Goal: Task Accomplishment & Management: Use online tool/utility

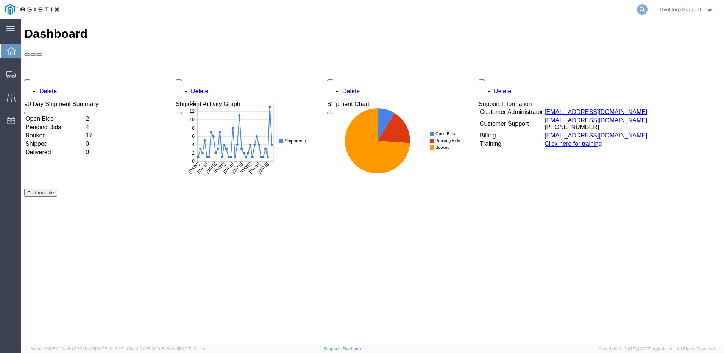
drag, startPoint x: 639, startPoint y: 7, endPoint x: 566, endPoint y: 1, distance: 72.9
click at [639, 7] on icon at bounding box center [642, 9] width 11 height 11
paste input "54470154"
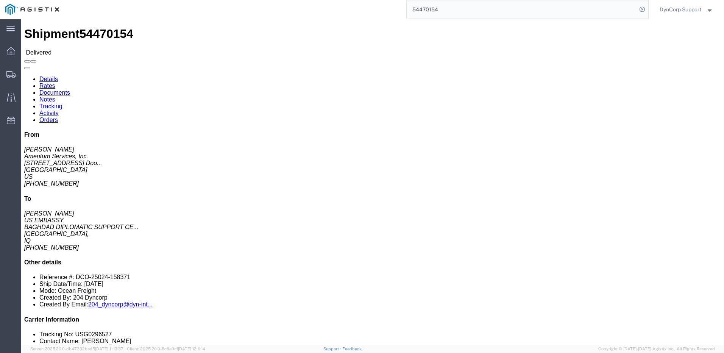
click link "Rates"
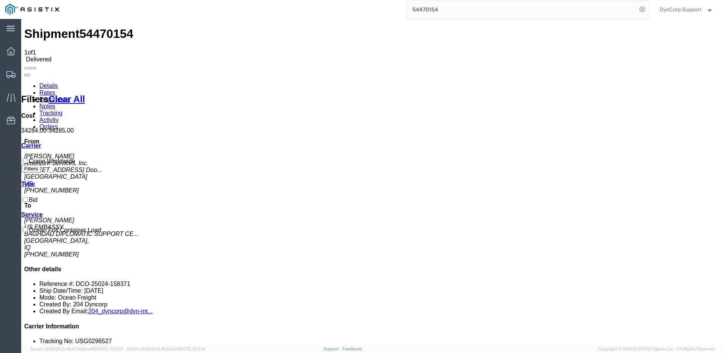
click at [44, 83] on link "Details" at bounding box center [48, 86] width 19 height 6
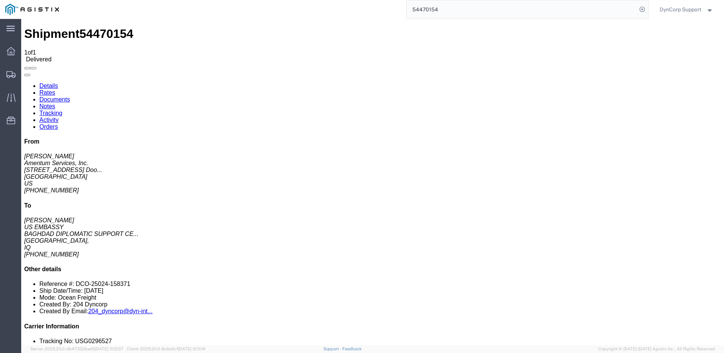
click link "Rates"
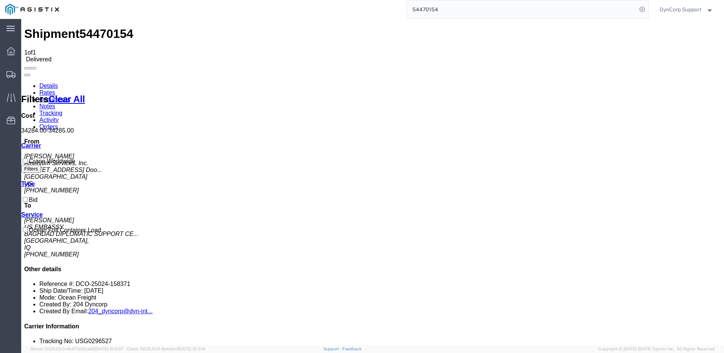
click at [59, 117] on link "Activity" at bounding box center [48, 120] width 19 height 6
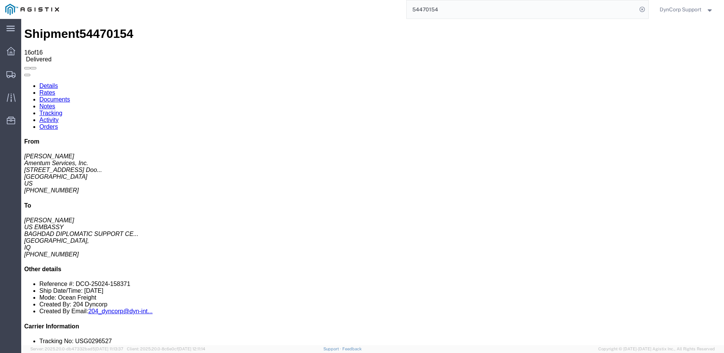
click at [62, 110] on link "Tracking" at bounding box center [50, 113] width 23 height 6
click at [463, 9] on input "54470154" at bounding box center [522, 9] width 230 height 18
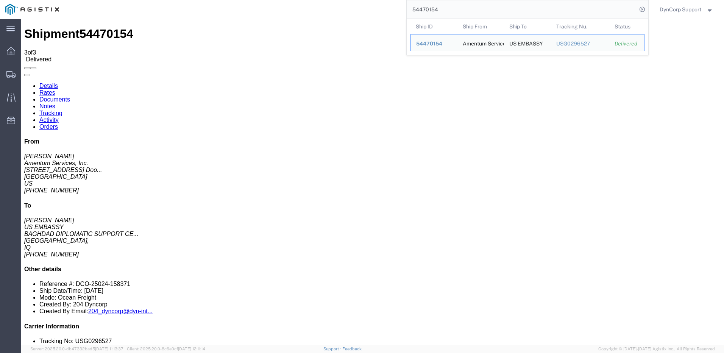
drag, startPoint x: 357, startPoint y: 14, endPoint x: 296, endPoint y: 14, distance: 60.9
click at [297, 15] on div "54470154 Ship ID Ship From Ship To Tracking Nu. Status Ship ID 54470154 Ship Fr…" at bounding box center [356, 9] width 584 height 19
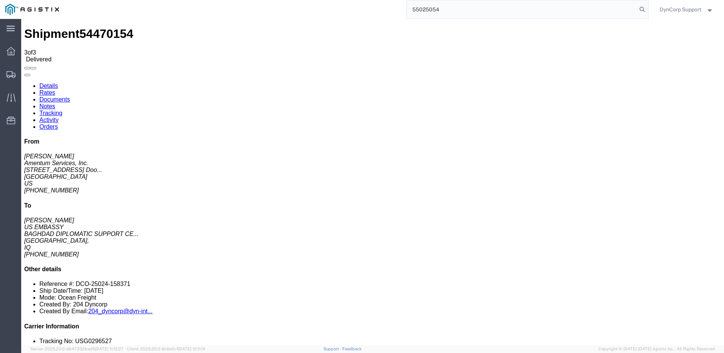
type input "55025054"
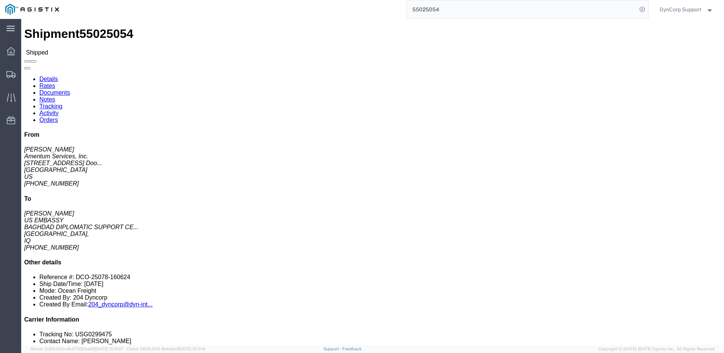
click link "Tracking"
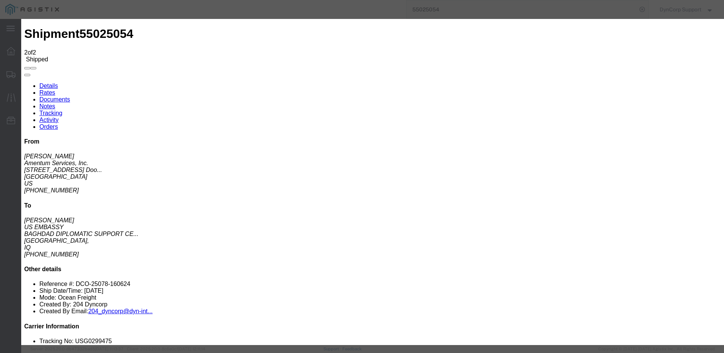
type input "[DATE]"
type input "10:00 AM"
select select "{"pickupDeliveryInfoId": "119293094","pickupOrDelivery": "D","stopNum": "100","…"
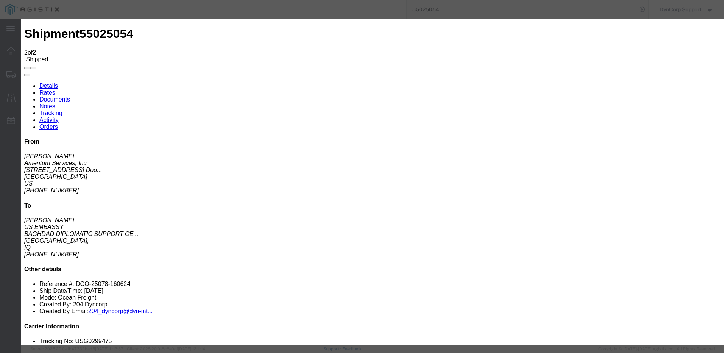
select select "IQ"
type input "[GEOGRAPHIC_DATA]"
select select "DELIVRED"
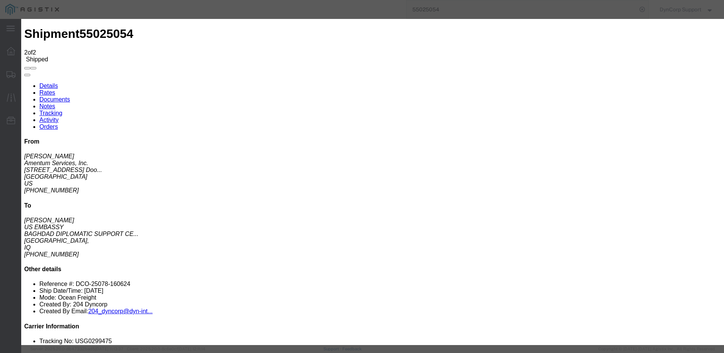
drag, startPoint x: 298, startPoint y: 131, endPoint x: 301, endPoint y: 125, distance: 6.9
type input "[DATE]"
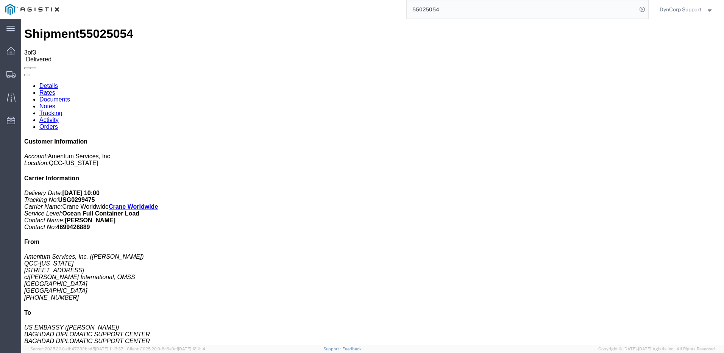
click at [55, 89] on link "Rates" at bounding box center [47, 92] width 16 height 6
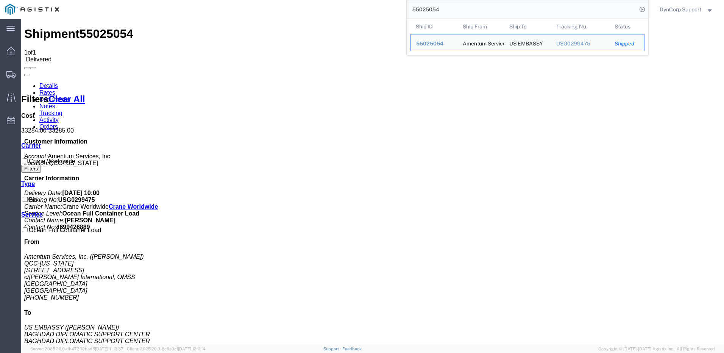
drag, startPoint x: 449, startPoint y: 9, endPoint x: 355, endPoint y: 11, distance: 93.1
click at [356, 11] on div "55025054 Ship ID Ship From Ship To Tracking Nu. Status Ship ID 55025054 Ship Fr…" at bounding box center [356, 9] width 584 height 19
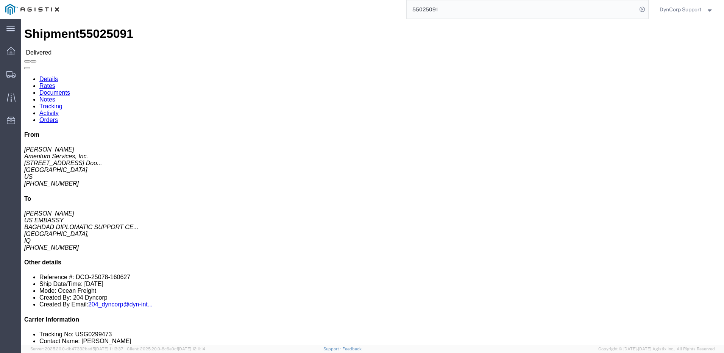
click link "Rates"
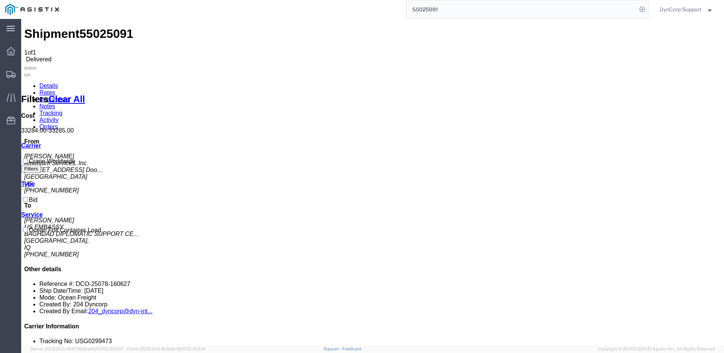
click at [45, 83] on link "Details" at bounding box center [48, 86] width 19 height 6
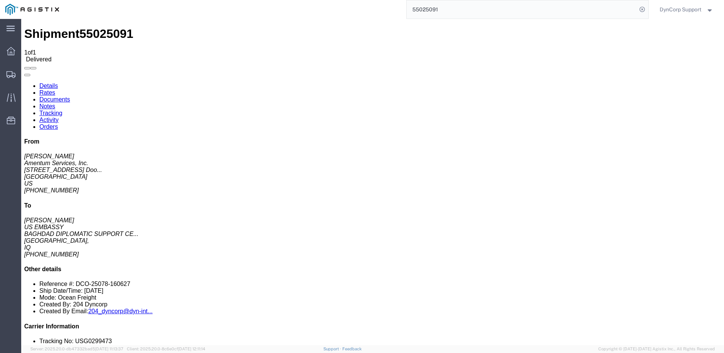
click h4 "Routing & Vehicle Information"
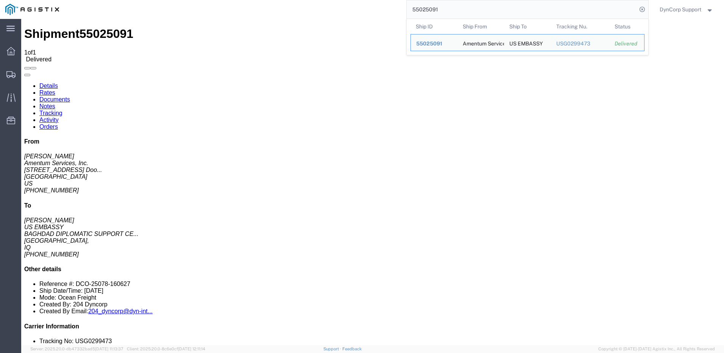
drag, startPoint x: 445, startPoint y: 10, endPoint x: 346, endPoint y: 12, distance: 99.2
click at [346, 12] on div "55025091 Ship ID Ship From Ship To Tracking Nu. Status Ship ID 55025091 Ship Fr…" at bounding box center [356, 9] width 584 height 19
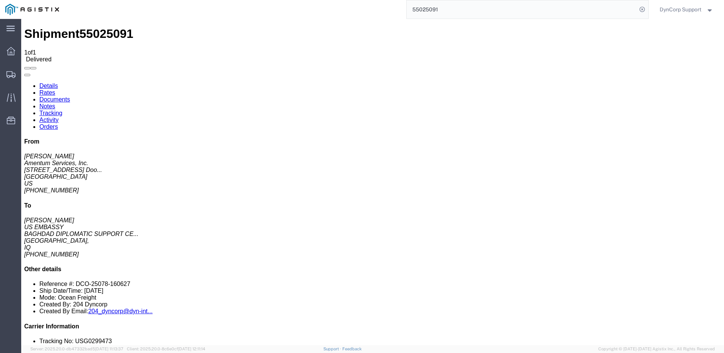
paste input "7"
type input "55025071"
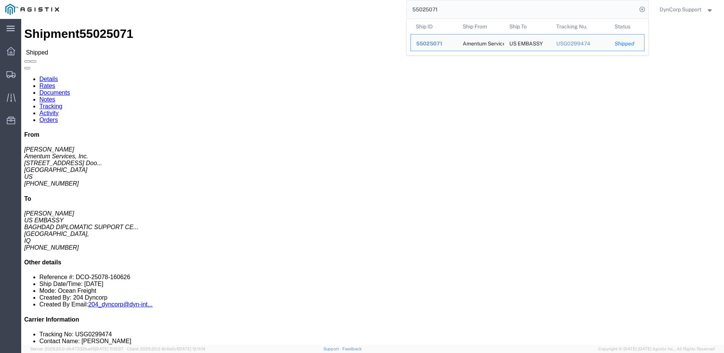
click link "Tracking"
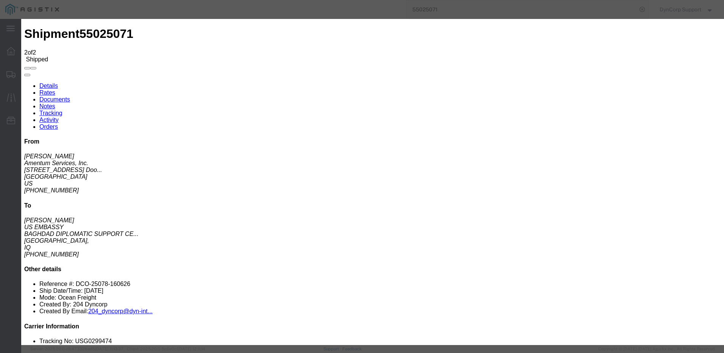
type input "[DATE]"
type input "10:00 AM"
type input "[DATE]"
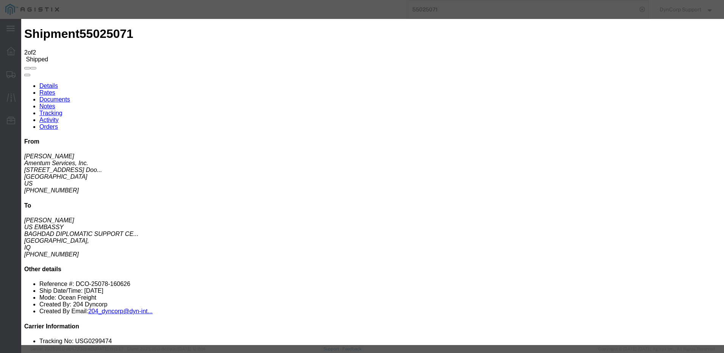
select select "DELIVRED"
select select "{"pickupDeliveryInfoId": "119293132","pickupOrDelivery": "D","stopNum": "100","…"
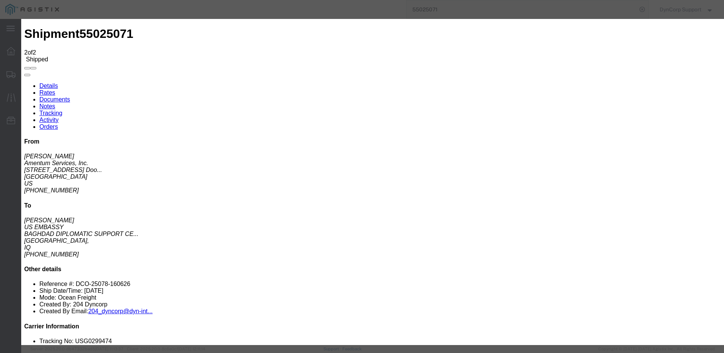
select select "IQ"
type input "[GEOGRAPHIC_DATA]"
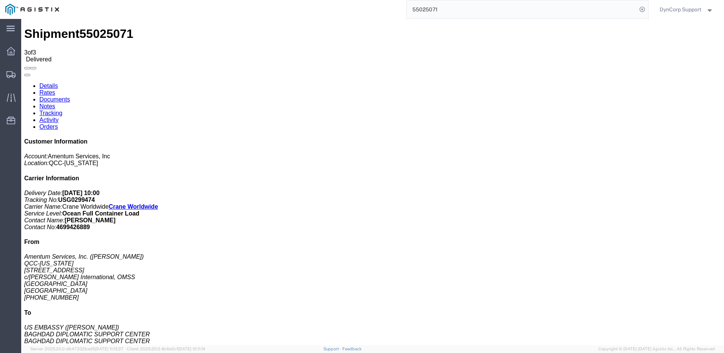
click at [55, 89] on link "Rates" at bounding box center [47, 92] width 16 height 6
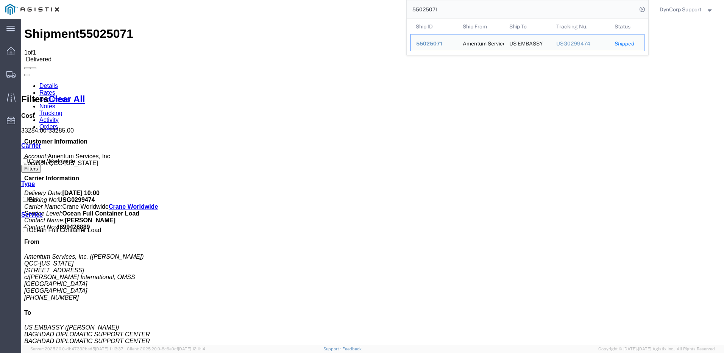
click at [452, 12] on input "55025071" at bounding box center [522, 9] width 230 height 18
drag, startPoint x: 449, startPoint y: 10, endPoint x: 365, endPoint y: 9, distance: 84.4
click at [365, 9] on div "55025071 Ship ID Ship From Ship To Tracking Nu. Status Ship ID 55025071 Ship Fr…" at bounding box center [356, 9] width 584 height 19
paste input "45015"
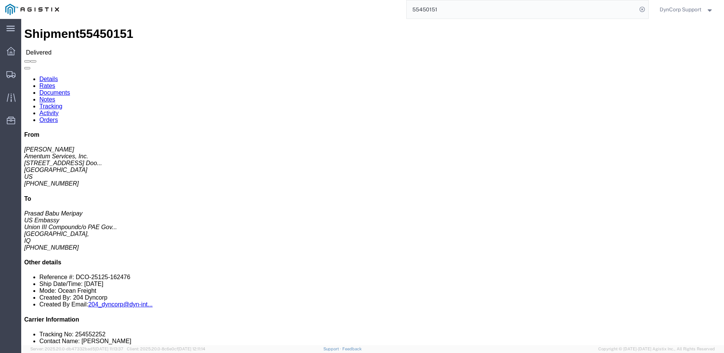
drag, startPoint x: 58, startPoint y: 28, endPoint x: 126, endPoint y: 71, distance: 80.0
click link "Rates"
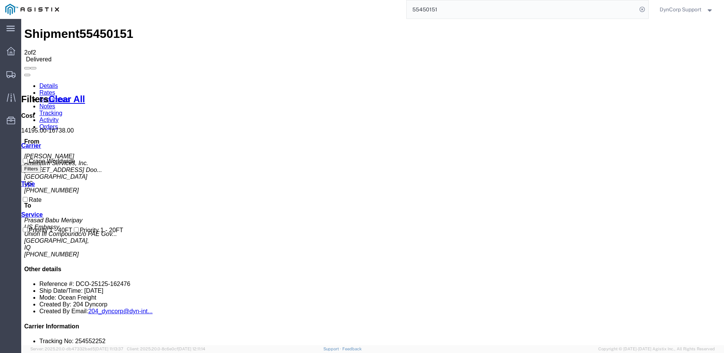
click at [45, 83] on link "Details" at bounding box center [48, 86] width 19 height 6
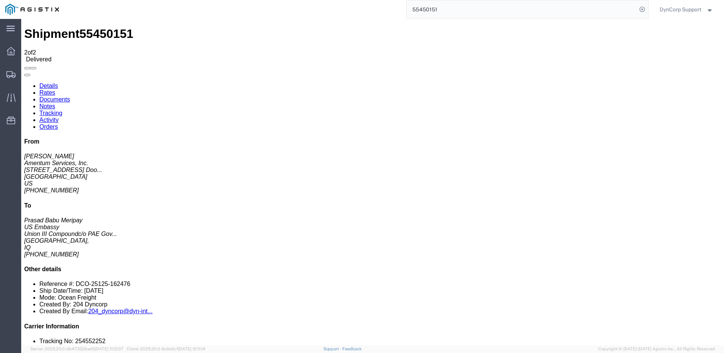
click link "Documents"
click at [55, 89] on link "Rates" at bounding box center [47, 92] width 16 height 6
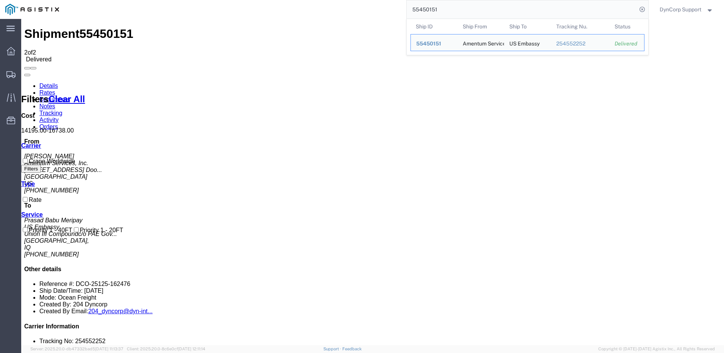
click at [432, 10] on input "55450151" at bounding box center [522, 9] width 230 height 18
click at [433, 10] on input "55450151" at bounding box center [522, 9] width 230 height 18
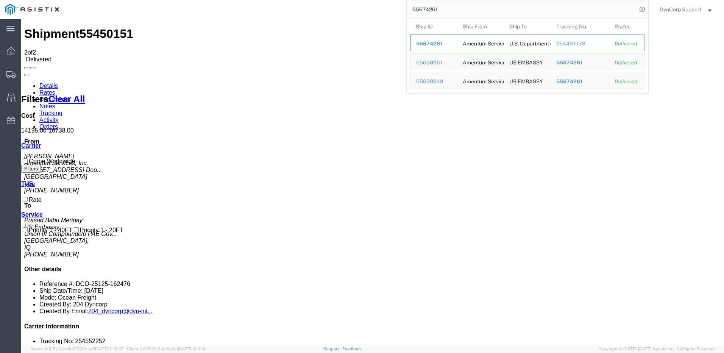
click at [439, 42] on span "55674261" at bounding box center [429, 44] width 26 height 6
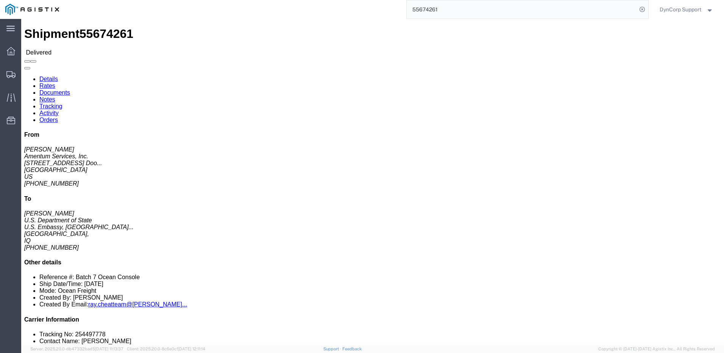
click link "Rates"
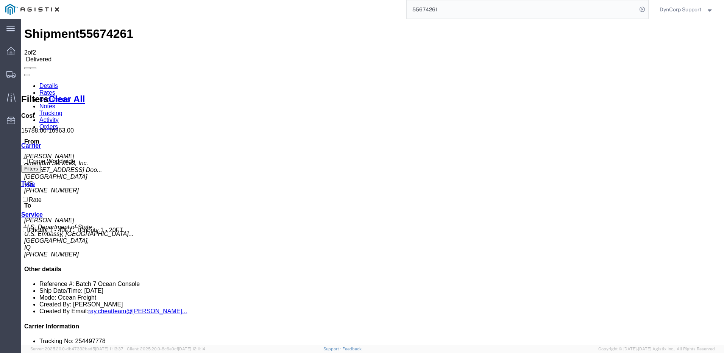
drag, startPoint x: 425, startPoint y: 106, endPoint x: 440, endPoint y: 106, distance: 15.1
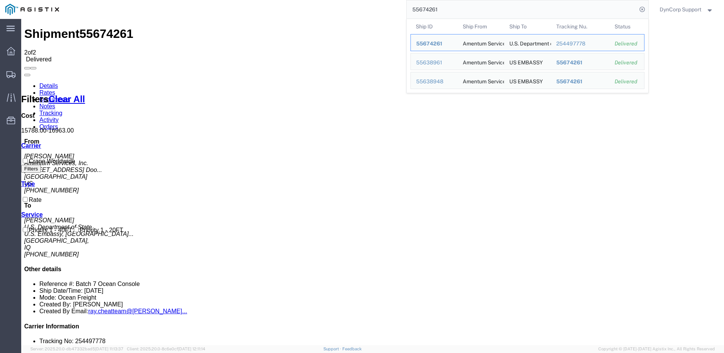
click at [517, 5] on input "55674261" at bounding box center [522, 9] width 230 height 18
drag, startPoint x: 445, startPoint y: 11, endPoint x: 357, endPoint y: 12, distance: 87.8
click at [357, 12] on div "55674261 Ship ID Ship From Ship To Tracking Nu. Status Ship ID 55674261 Ship Fr…" at bounding box center [356, 9] width 584 height 19
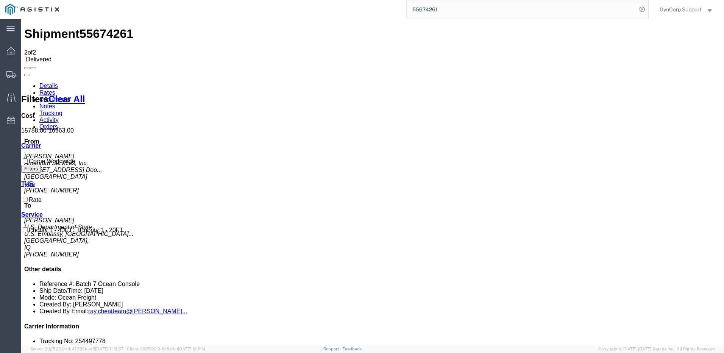
paste input "45015"
type input "55450151"
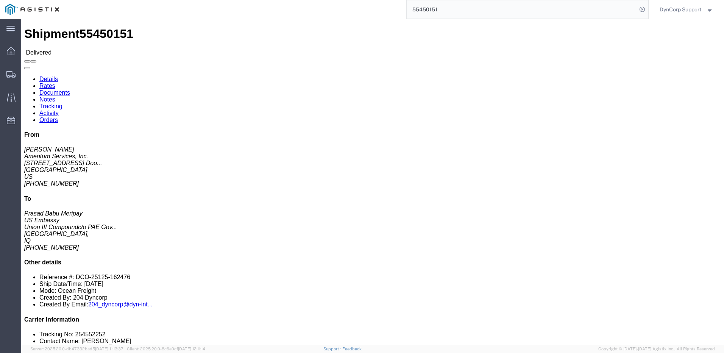
click link "Rates"
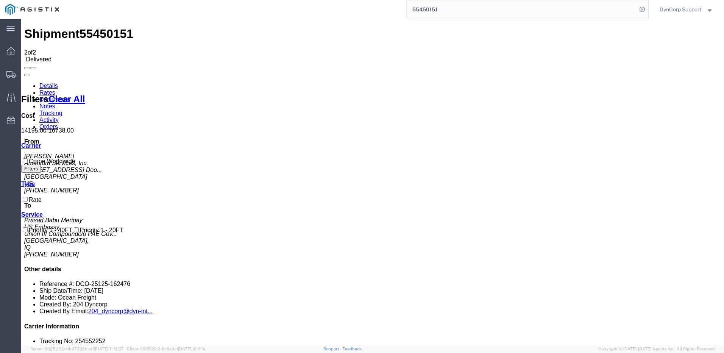
click at [47, 83] on link "Details" at bounding box center [48, 86] width 19 height 6
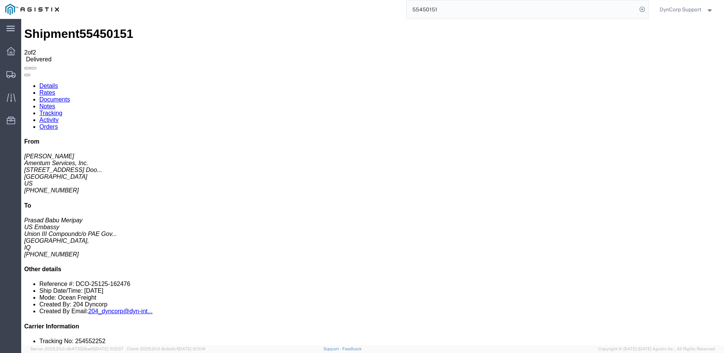
click span "55450151"
copy span "55450151"
click link "Rates"
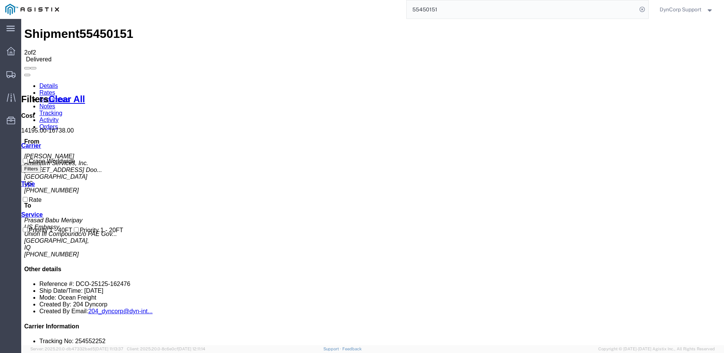
click at [47, 83] on link "Details" at bounding box center [48, 86] width 19 height 6
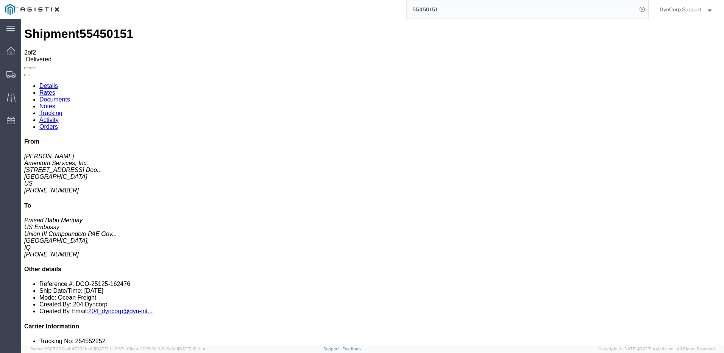
click button "button"
click div "Leg 1 - Ocean Freight Vehicle 1: Standard Container (40 Feet High Cube) Number …"
click link "Rates"
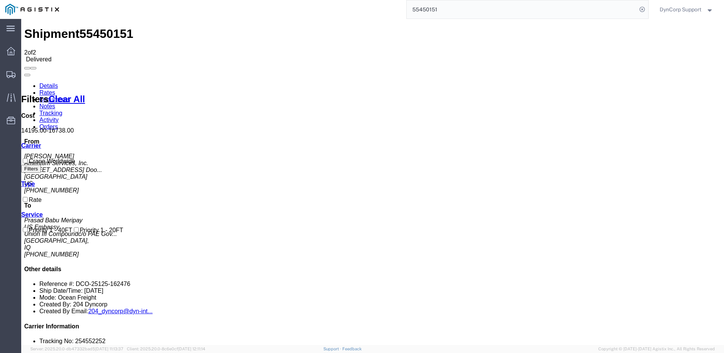
drag, startPoint x: 409, startPoint y: 156, endPoint x: 411, endPoint y: 153, distance: 4.6
click at [87, 29] on span "55450151" at bounding box center [106, 34] width 54 height 14
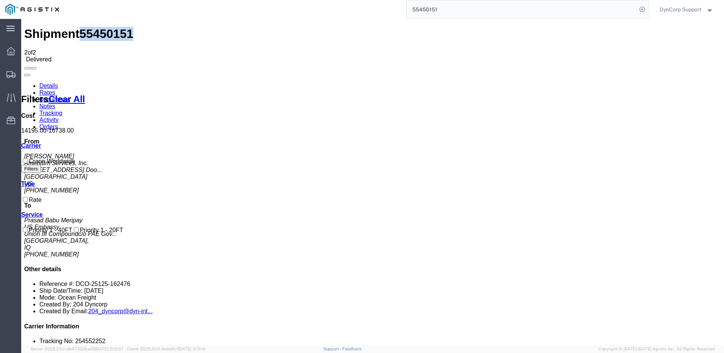
copy span "55450151"
click at [51, 83] on link "Details" at bounding box center [48, 86] width 19 height 6
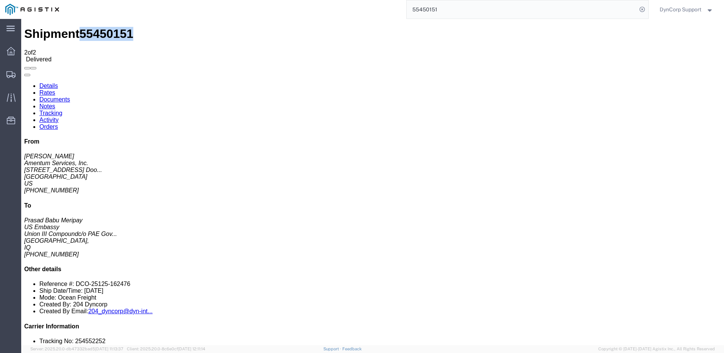
drag, startPoint x: 51, startPoint y: 26, endPoint x: 78, endPoint y: 55, distance: 39.1
click link "Rates"
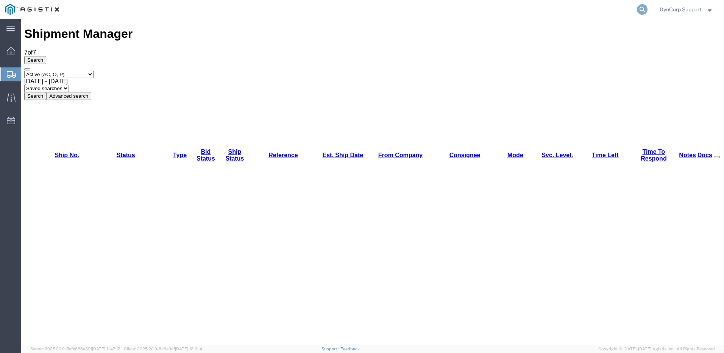
click at [642, 5] on icon at bounding box center [642, 9] width 11 height 11
click at [434, 11] on input "search" at bounding box center [522, 9] width 230 height 18
paste input "56336328"
type input "56336328"
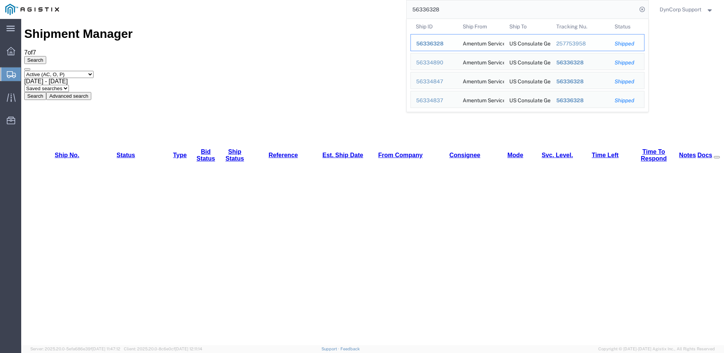
click at [504, 42] on td "Ship To US Consulate General" at bounding box center [527, 42] width 47 height 17
click at [435, 41] on span "56336328" at bounding box center [429, 44] width 27 height 6
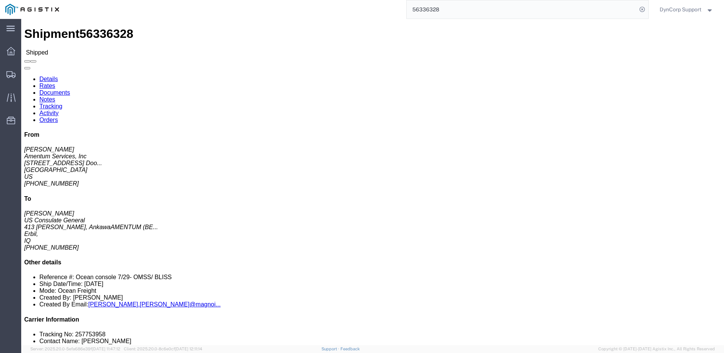
click link "Rates"
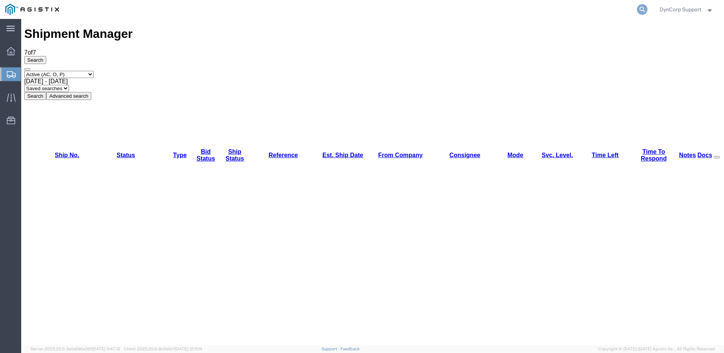
click at [640, 9] on icon at bounding box center [642, 9] width 11 height 11
click at [559, 9] on input "search" at bounding box center [522, 9] width 230 height 18
paste input "56737851"
type input "56737851"
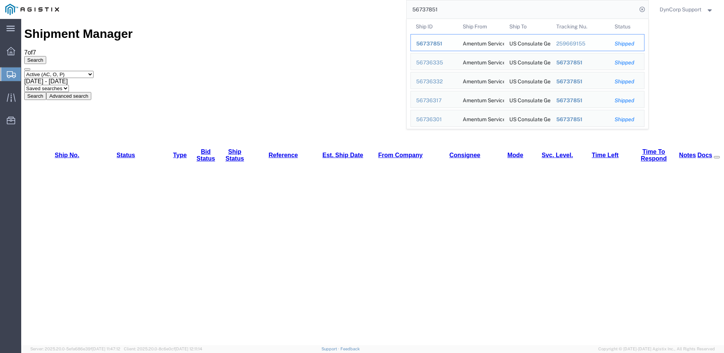
click at [447, 43] on div "56737851" at bounding box center [434, 44] width 36 height 8
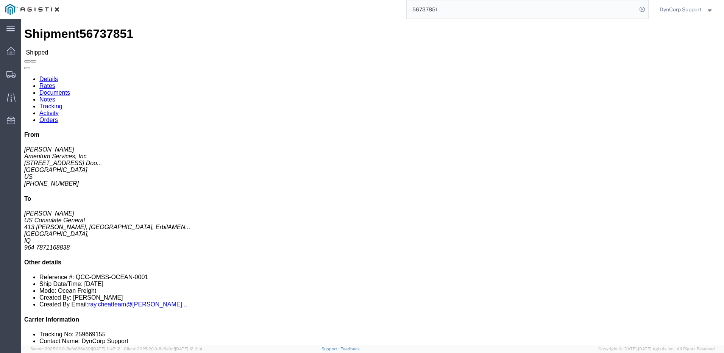
click link "Rates"
